Goal: Check status: Check status

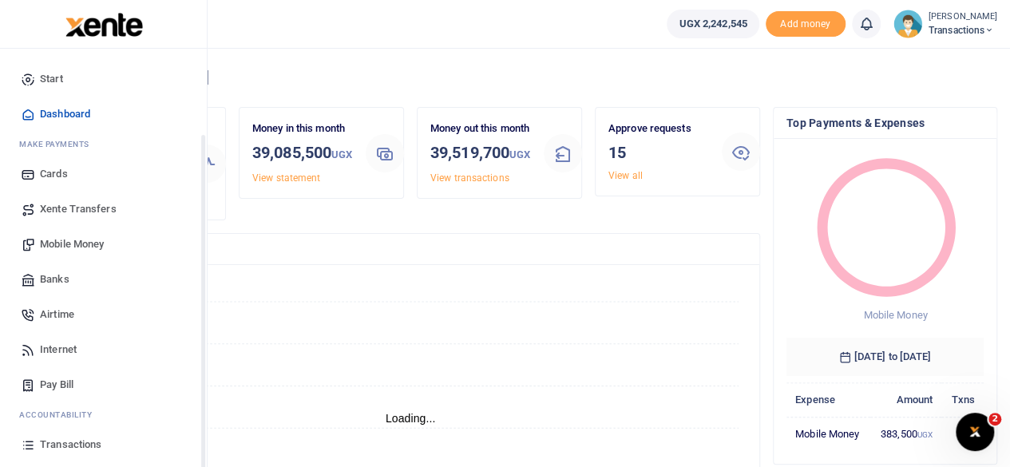
scroll to position [102, 0]
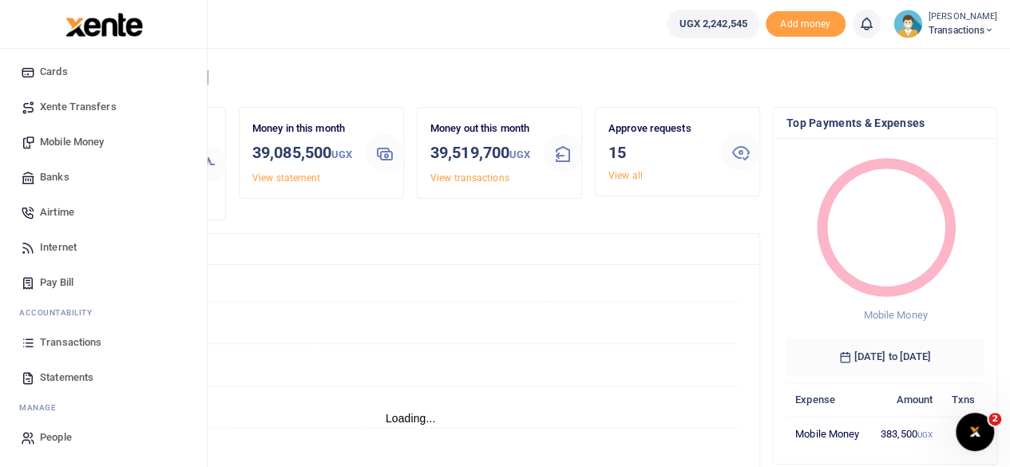
click at [59, 342] on span "Transactions" at bounding box center [70, 342] width 61 height 16
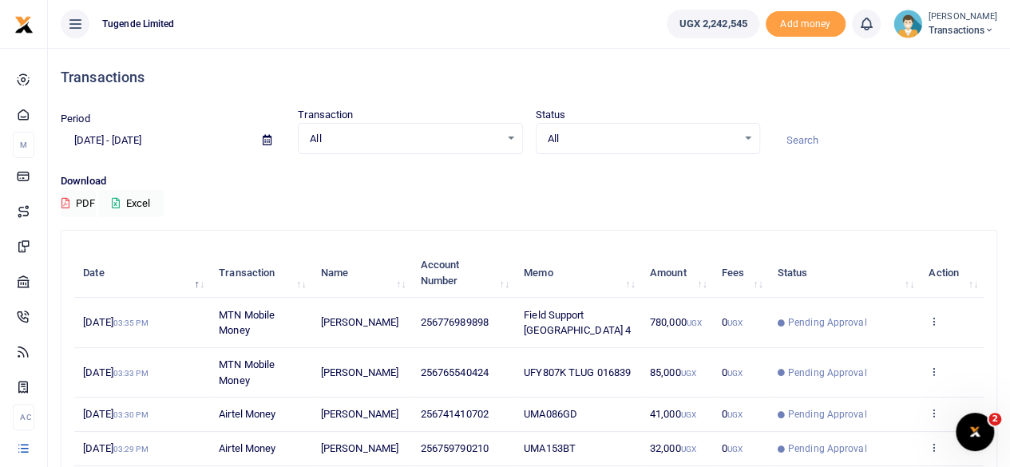
click at [268, 139] on icon at bounding box center [267, 140] width 9 height 10
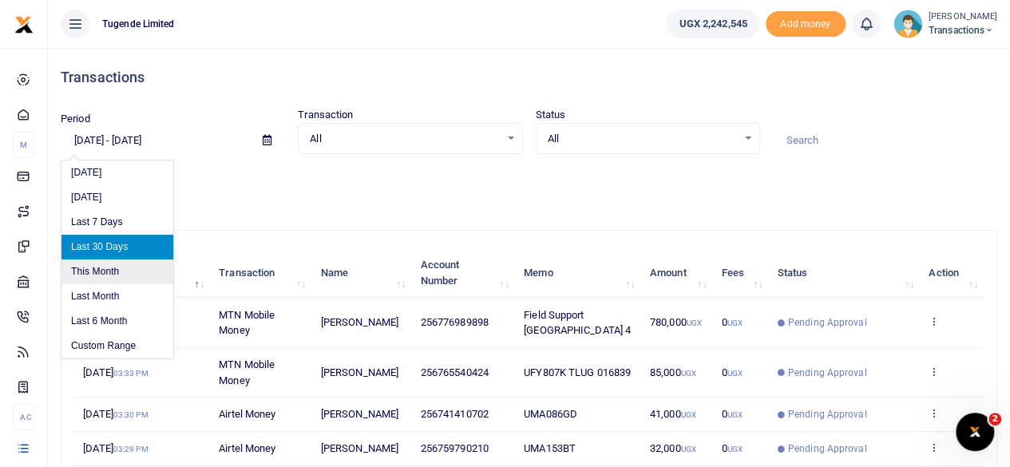
click at [113, 266] on li "This Month" at bounding box center [117, 271] width 112 height 25
type input "09/01/2025 - 09/30/2025"
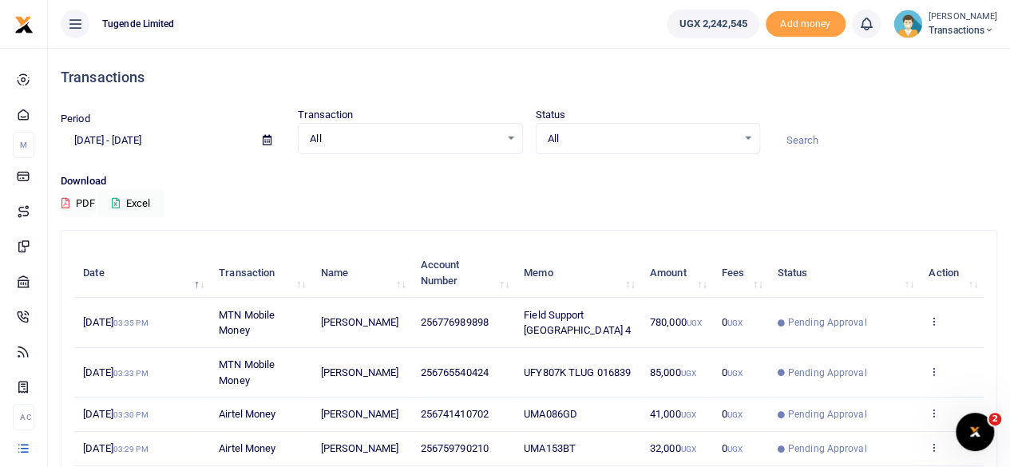
click at [841, 136] on input at bounding box center [885, 140] width 224 height 27
paste input "776989898"
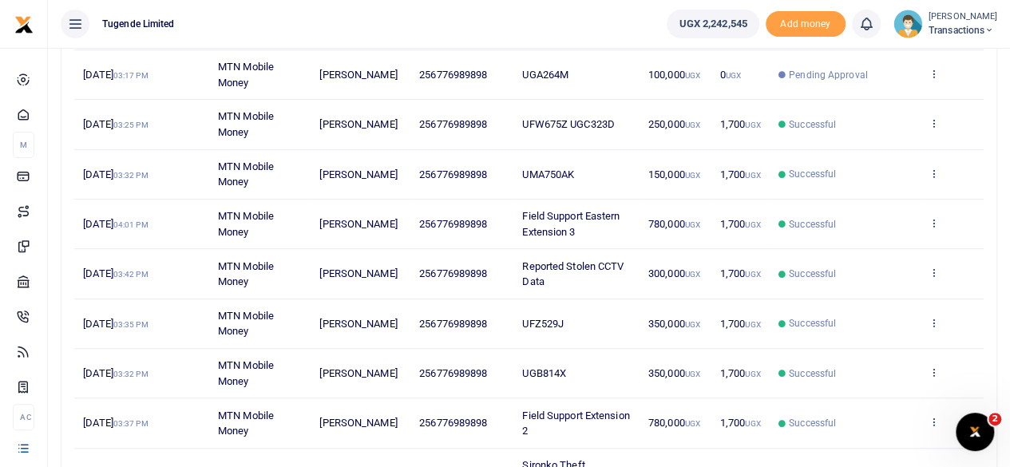
scroll to position [299, 0]
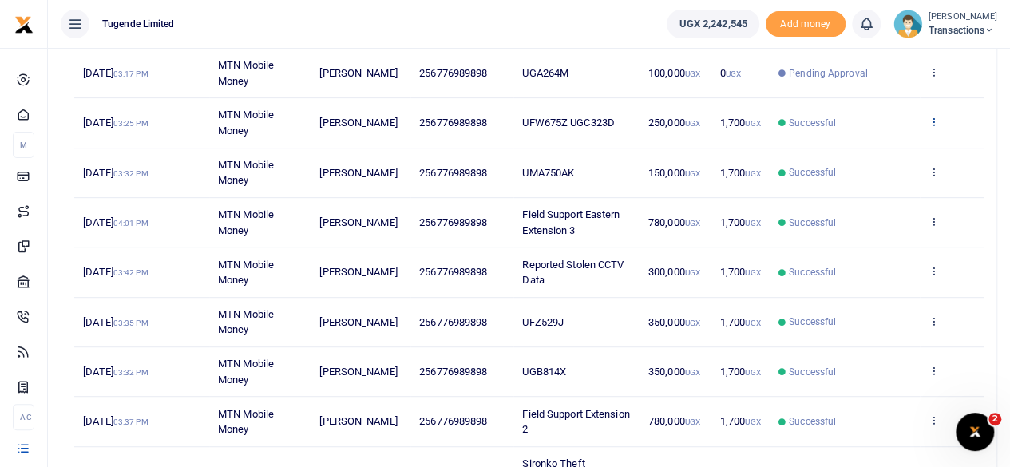
type input "776989898"
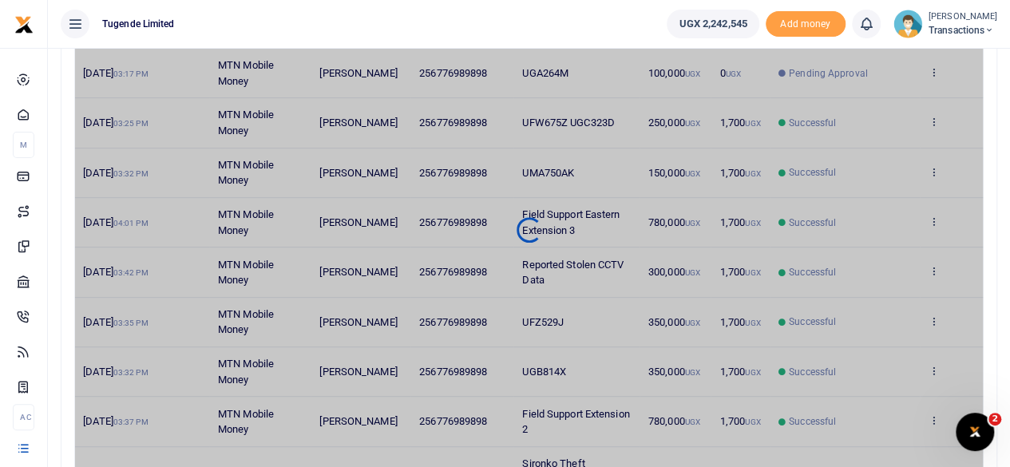
click at [935, 120] on div "Date Transaction Name Account Number Memo Amount Fees Status Action 19th Sep 20…" at bounding box center [528, 230] width 909 height 572
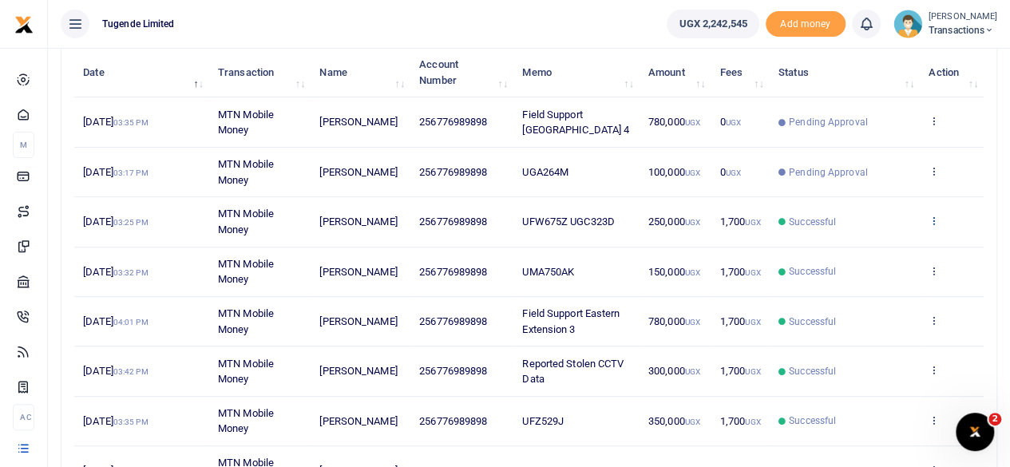
click at [933, 218] on icon at bounding box center [933, 220] width 10 height 11
click at [865, 242] on link "View details" at bounding box center [876, 247] width 126 height 22
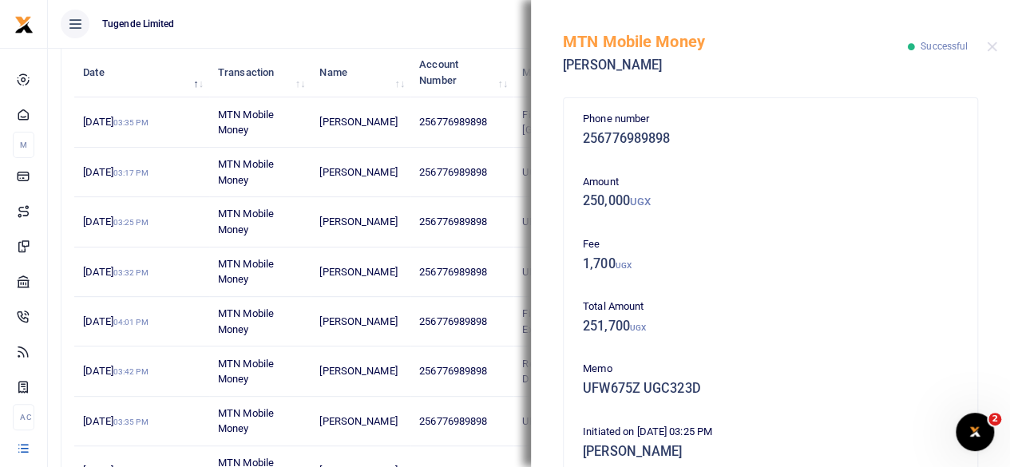
scroll to position [381, 0]
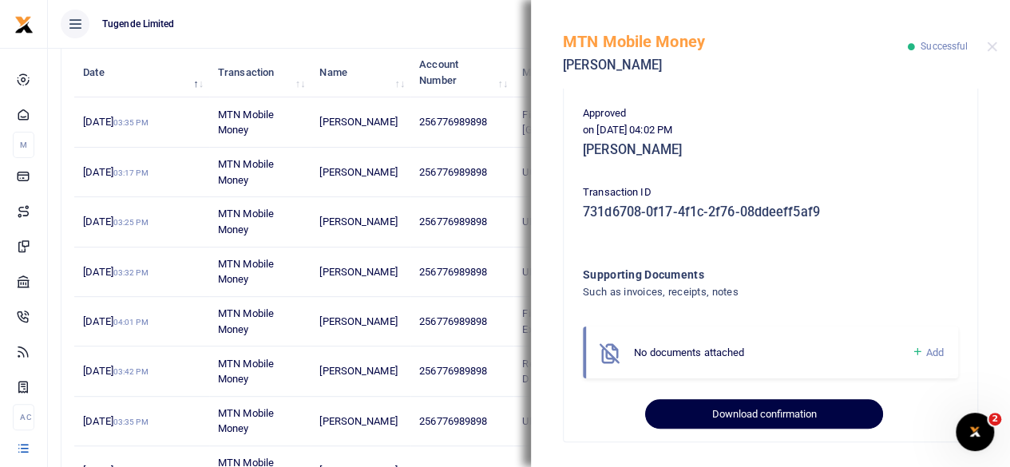
click at [763, 409] on button "Download confirmation" at bounding box center [763, 414] width 237 height 30
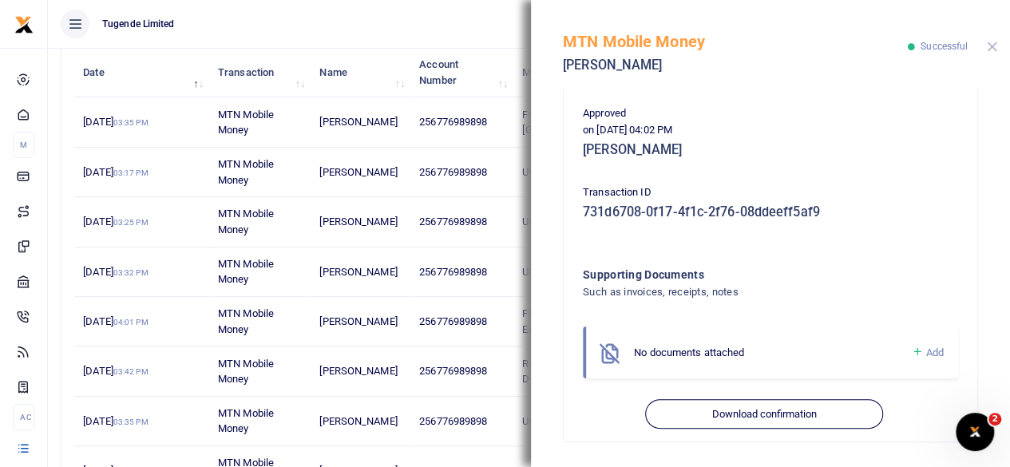
click at [993, 42] on button "Close" at bounding box center [991, 47] width 10 height 10
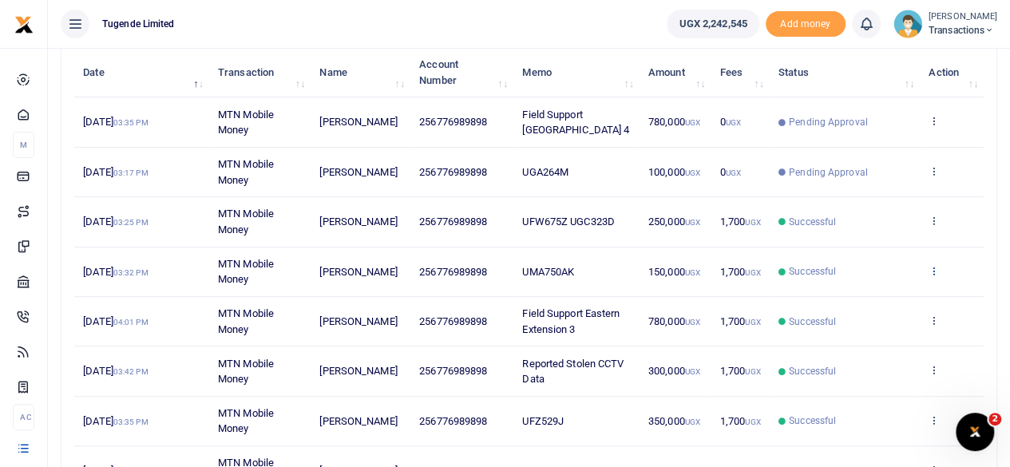
click at [931, 267] on icon at bounding box center [933, 270] width 10 height 11
click at [872, 293] on link "View details" at bounding box center [876, 297] width 126 height 22
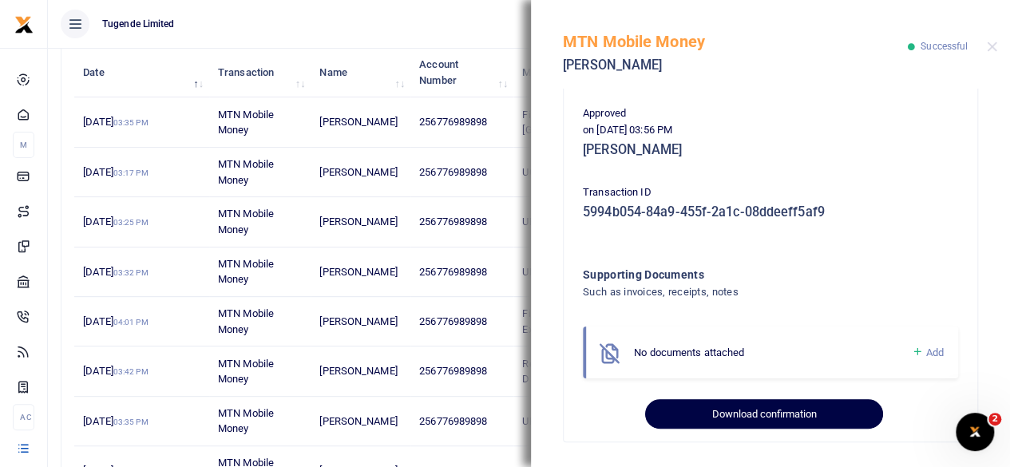
click at [741, 407] on button "Download confirmation" at bounding box center [763, 414] width 237 height 30
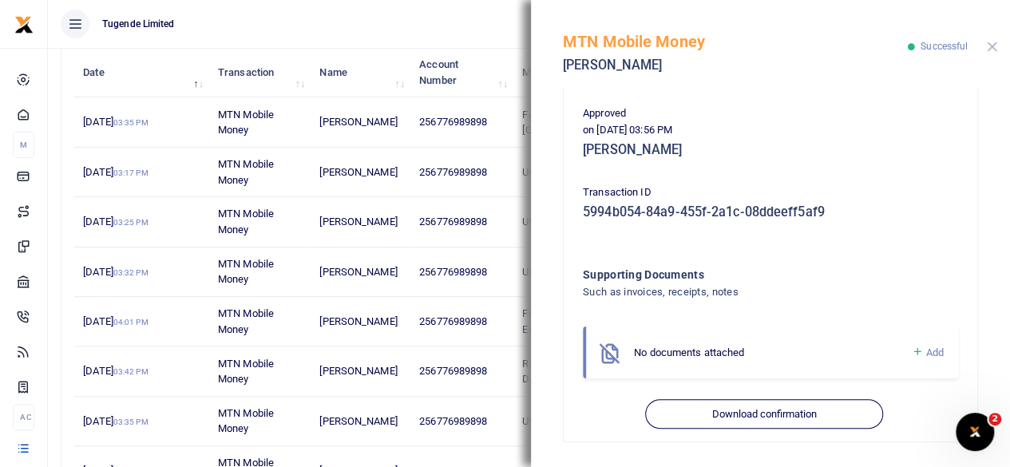
click at [995, 44] on button "Close" at bounding box center [991, 47] width 10 height 10
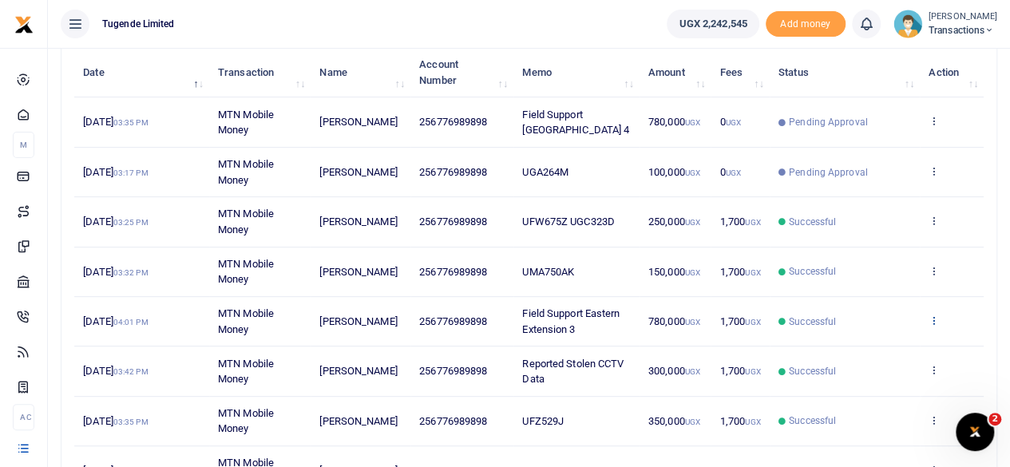
click at [934, 314] on icon at bounding box center [933, 319] width 10 height 11
click at [862, 335] on link "View details" at bounding box center [876, 346] width 126 height 22
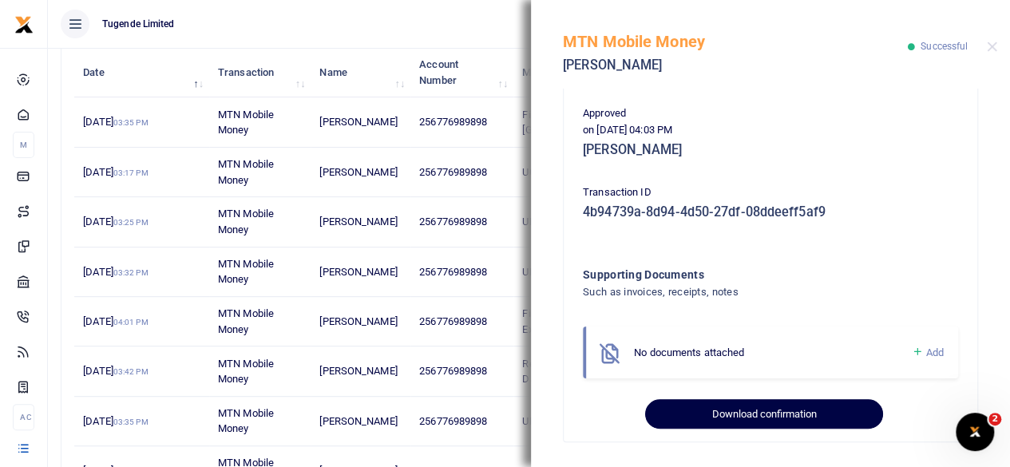
click at [734, 413] on button "Download confirmation" at bounding box center [763, 414] width 237 height 30
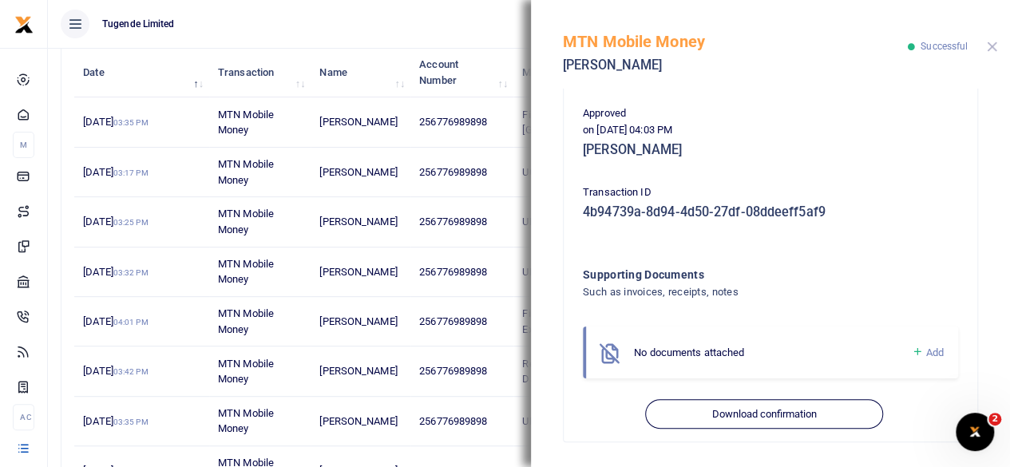
click at [989, 47] on button "Close" at bounding box center [991, 47] width 10 height 10
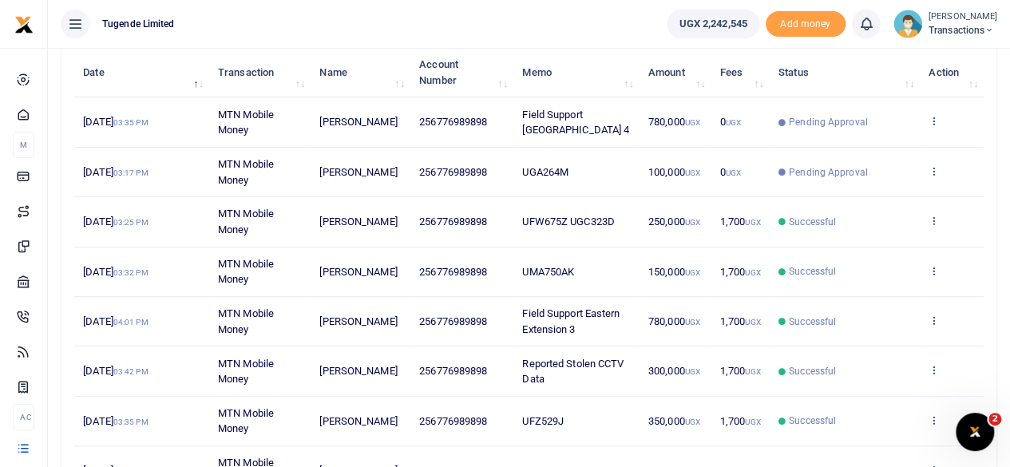
click at [931, 366] on icon at bounding box center [933, 369] width 10 height 11
click at [871, 389] on link "View details" at bounding box center [876, 396] width 126 height 22
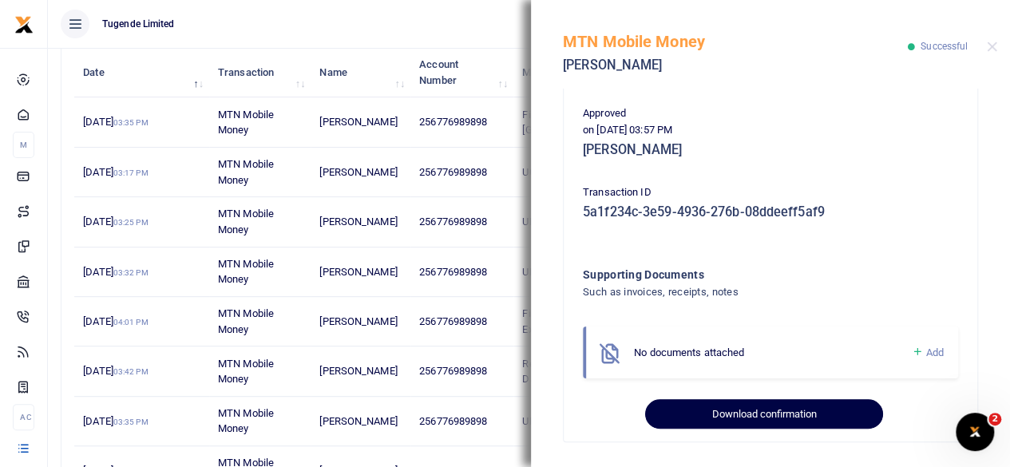
click at [737, 425] on button "Download confirmation" at bounding box center [763, 414] width 237 height 30
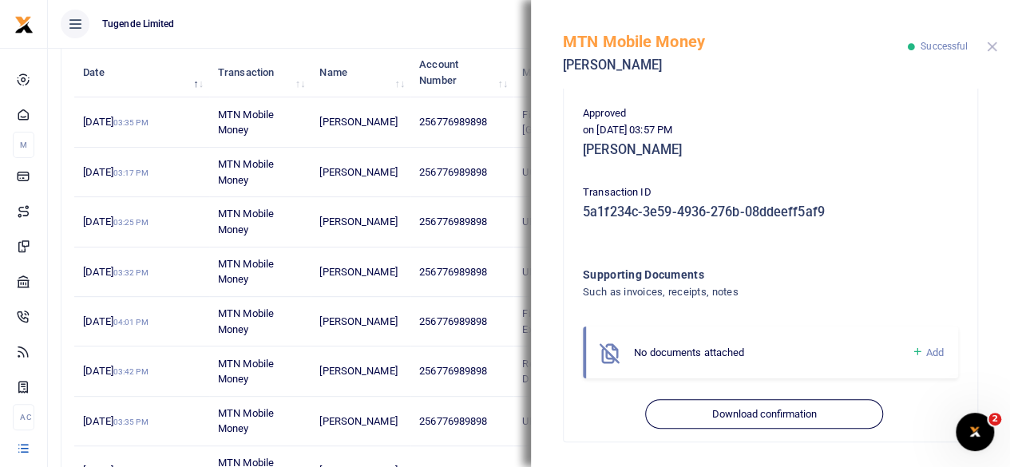
click at [994, 47] on button "Close" at bounding box center [991, 47] width 10 height 10
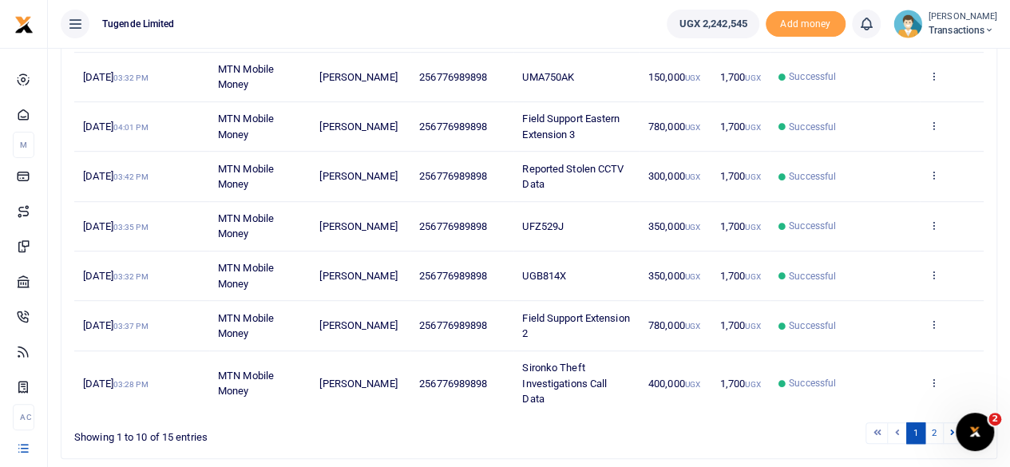
scroll to position [396, 0]
click at [605, 27] on ul "Tugende Limited" at bounding box center [351, 24] width 606 height 48
click at [932, 173] on icon at bounding box center [933, 173] width 10 height 11
click at [859, 194] on link "View details" at bounding box center [876, 200] width 126 height 22
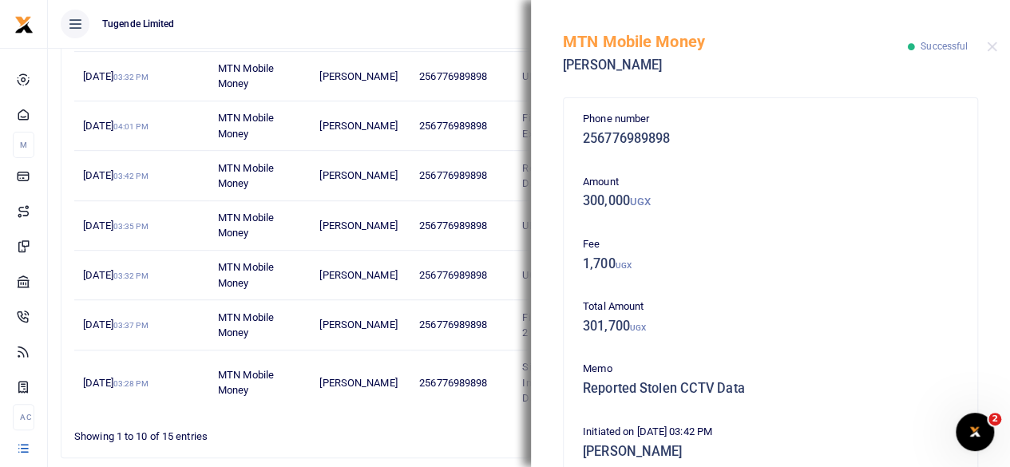
scroll to position [381, 0]
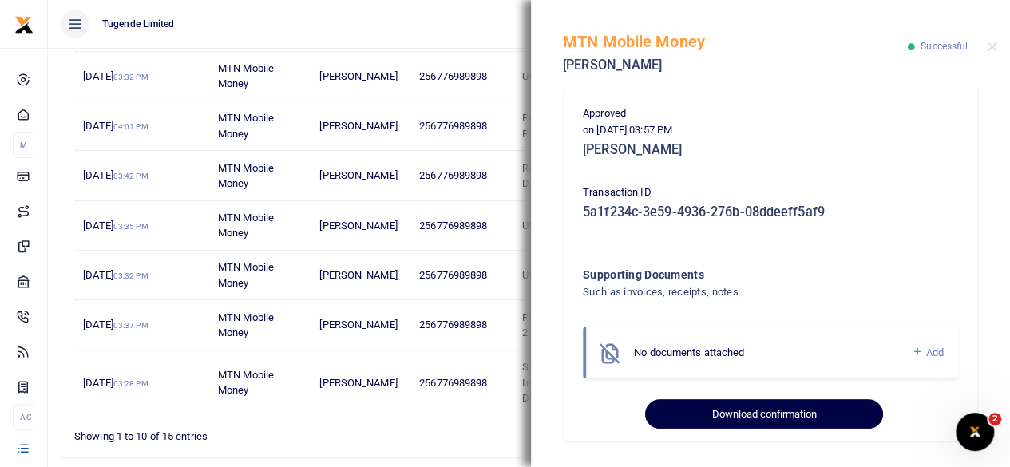
click at [761, 409] on button "Download confirmation" at bounding box center [763, 414] width 237 height 30
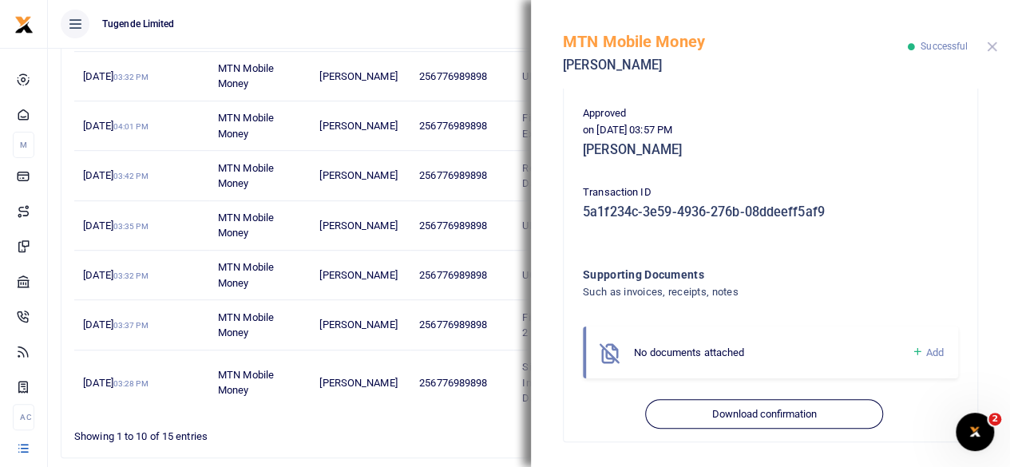
click at [993, 45] on button "Close" at bounding box center [991, 47] width 10 height 10
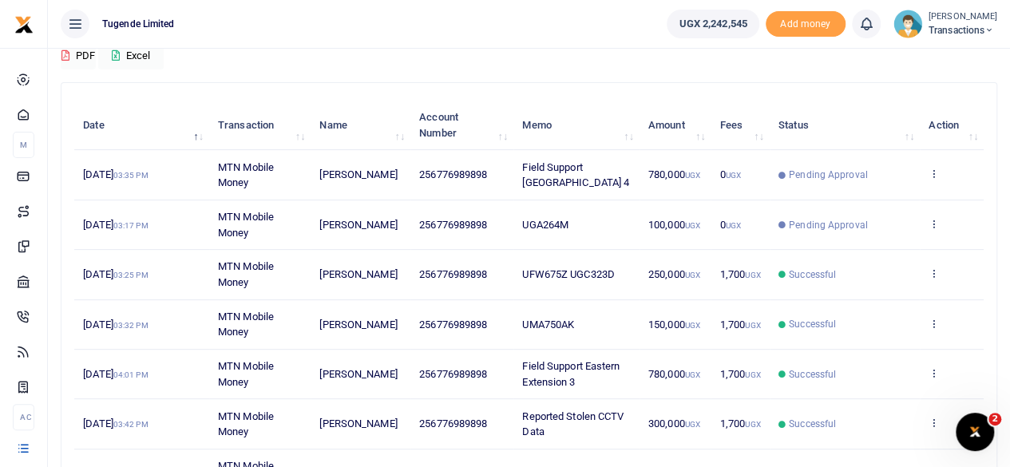
scroll to position [147, 0]
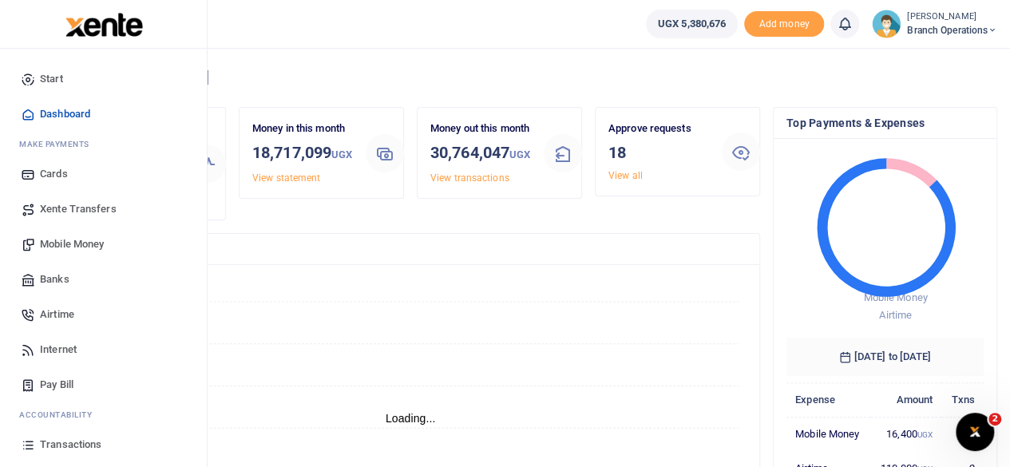
scroll to position [102, 0]
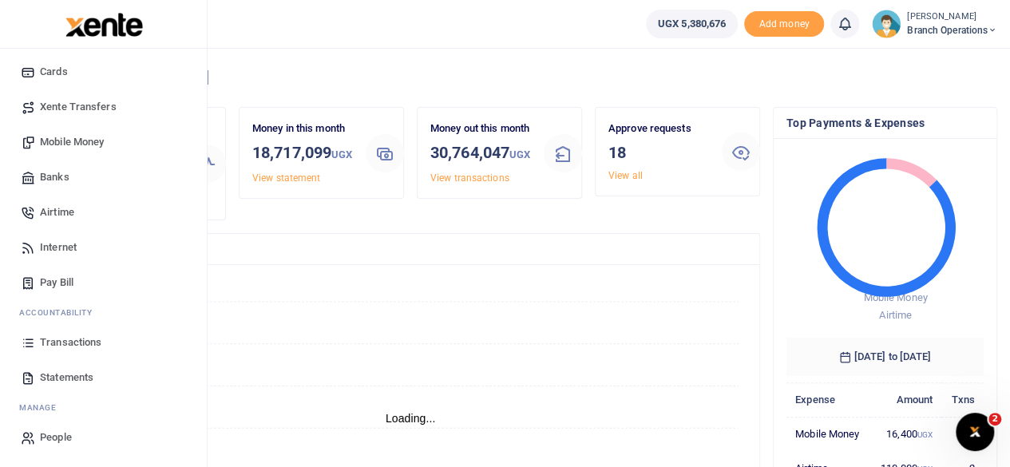
click at [75, 342] on span "Transactions" at bounding box center [70, 342] width 61 height 16
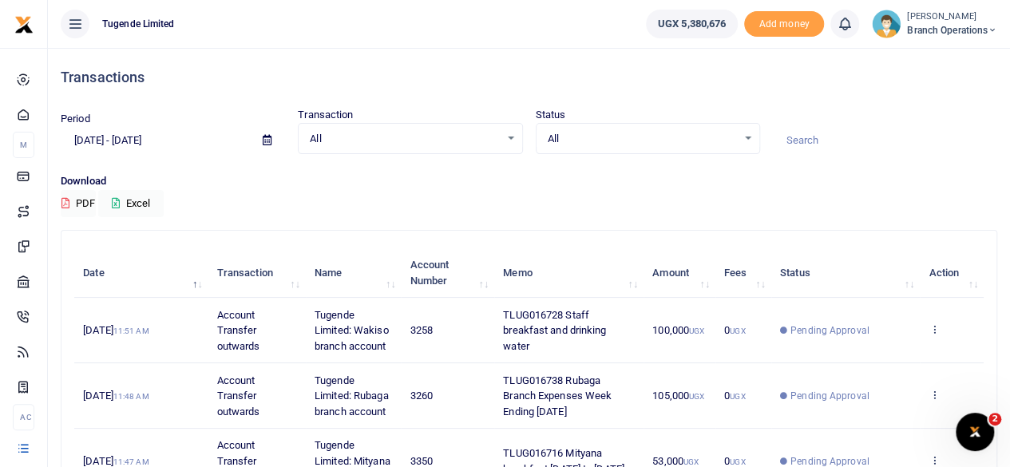
click at [819, 141] on div at bounding box center [505, 233] width 1010 height 467
click at [819, 141] on input at bounding box center [885, 140] width 224 height 27
paste input "TLUG-016758"
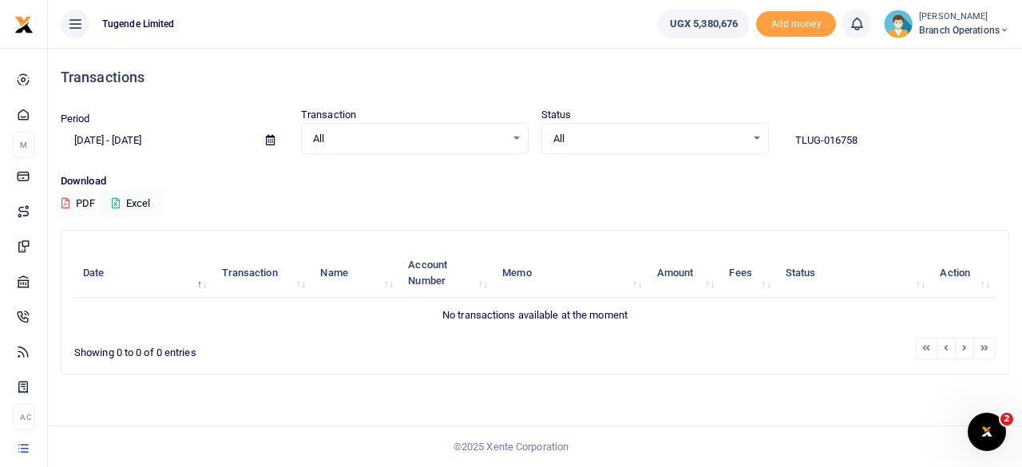
click at [815, 138] on input "TLUG-016758" at bounding box center [894, 140] width 227 height 27
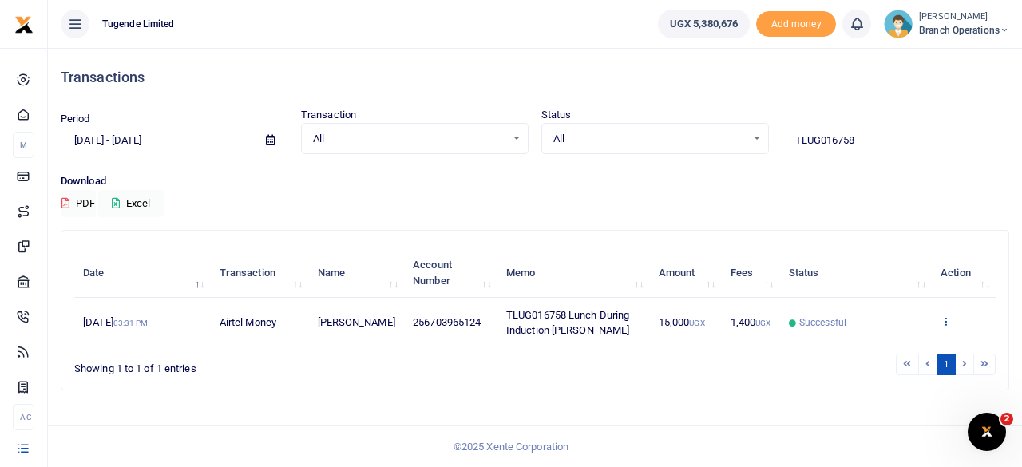
type input "TLUG016758"
click at [946, 321] on div "Date Transaction Name Account Number Memo Amount Fees Status Action 18th Sep 20…" at bounding box center [534, 297] width 921 height 109
click at [946, 321] on icon at bounding box center [945, 320] width 10 height 11
click at [924, 349] on link "View details" at bounding box center [932, 349] width 126 height 22
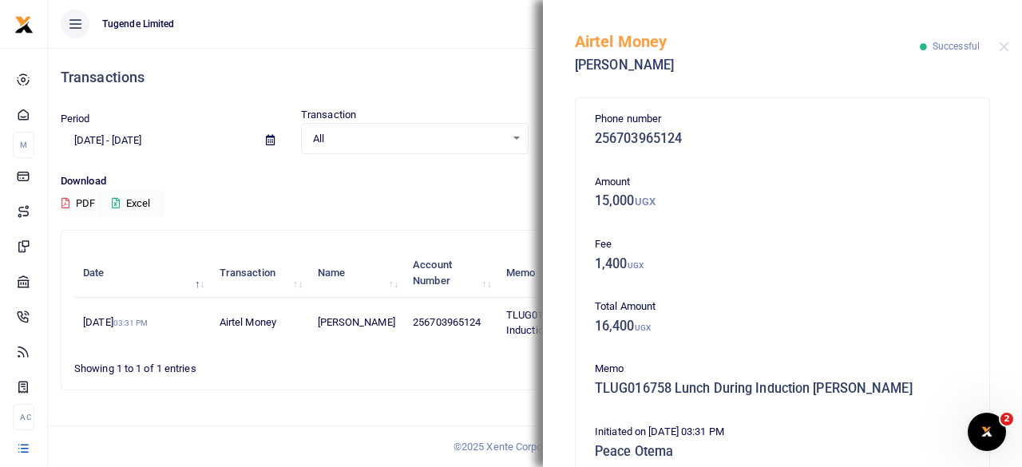
scroll to position [381, 0]
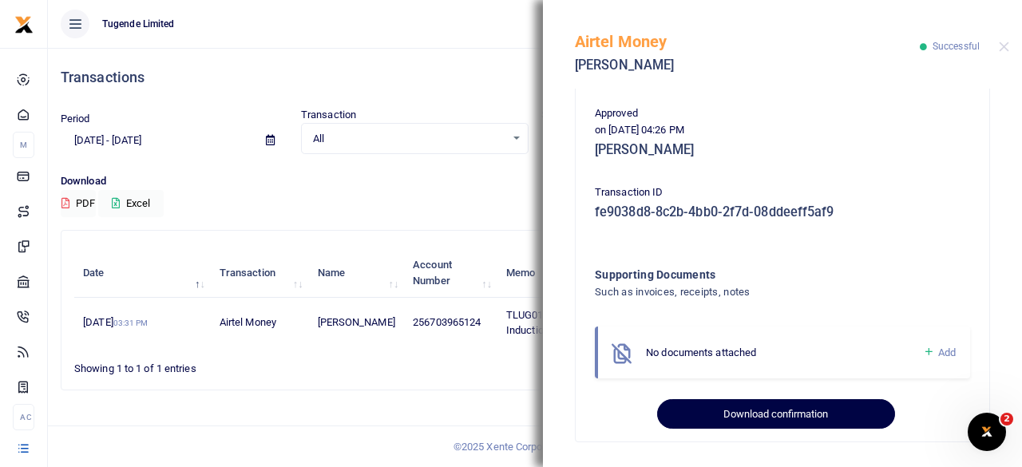
click at [739, 421] on button "Download confirmation" at bounding box center [775, 414] width 237 height 30
